Goal: Find specific page/section: Find specific page/section

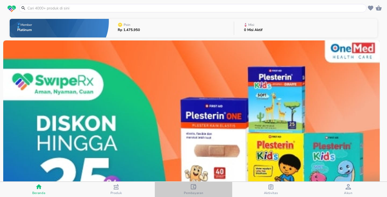
click at [193, 191] on span "Pembayaran" at bounding box center [194, 192] width 20 height 4
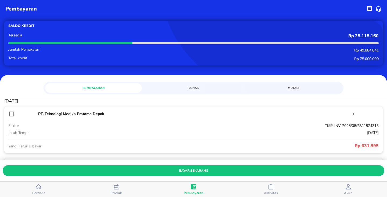
click at [189, 90] on span "Lunas" at bounding box center [193, 87] width 90 height 5
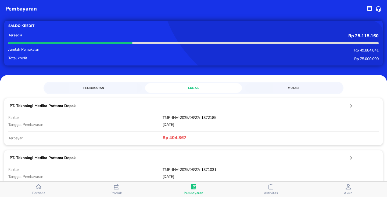
click at [108, 88] on span "Pembayaran" at bounding box center [93, 87] width 90 height 5
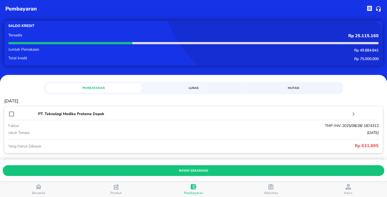
click at [281, 88] on span "Mutasi" at bounding box center [293, 87] width 90 height 5
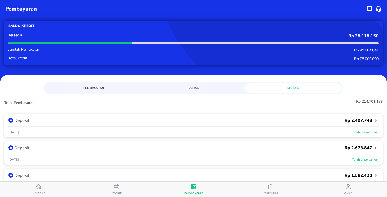
click at [84, 87] on span "Pembayaran" at bounding box center [93, 87] width 90 height 5
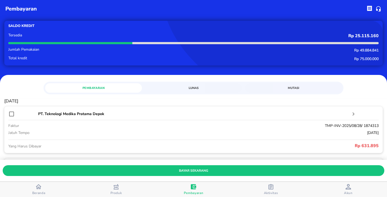
click at [167, 85] on span "Lunas" at bounding box center [193, 87] width 90 height 5
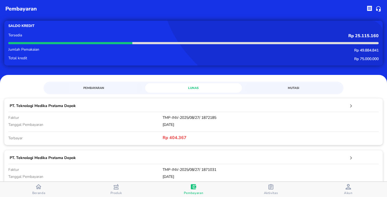
click at [283, 88] on span "Mutasi" at bounding box center [293, 87] width 90 height 5
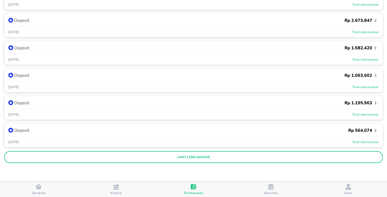
scroll to position [128, 0]
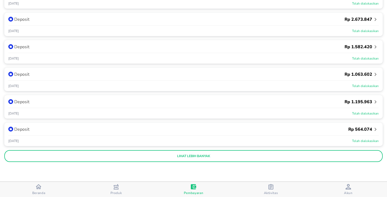
click at [188, 154] on p "lihat lebih banyak" at bounding box center [193, 156] width 371 height 4
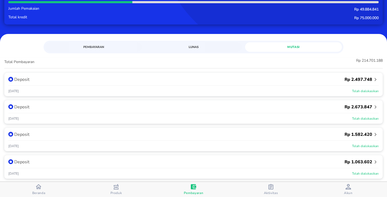
scroll to position [0, 0]
